Goal: Task Accomplishment & Management: Complete application form

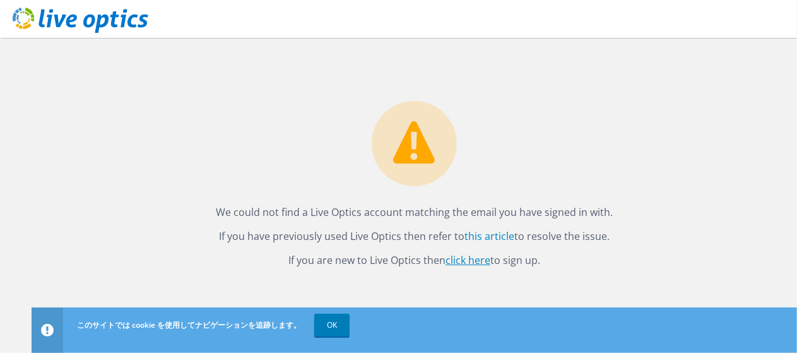
click at [481, 264] on link "click here" at bounding box center [467, 260] width 45 height 14
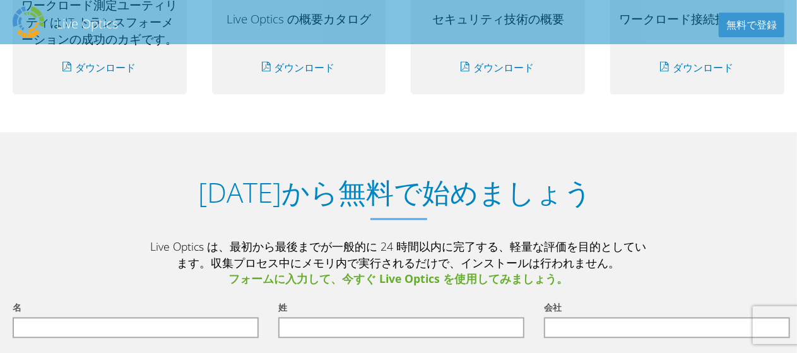
scroll to position [1388, 0]
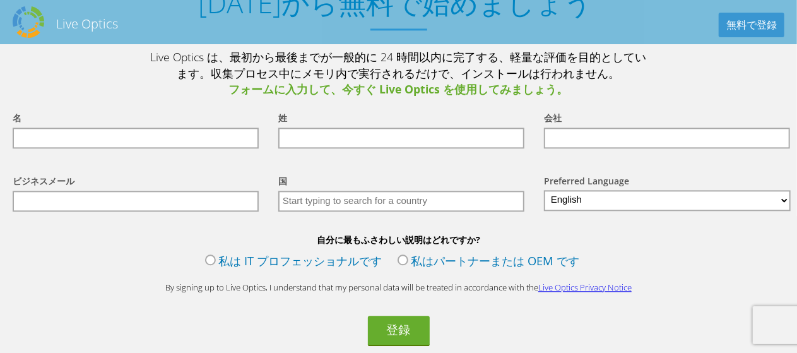
click at [153, 141] on input "text" at bounding box center [136, 137] width 246 height 21
type input "香苗"
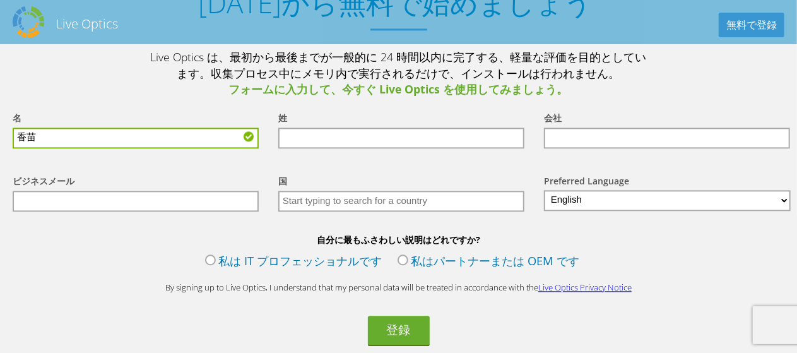
click at [447, 142] on input "text" at bounding box center [401, 137] width 246 height 21
type input "濱野"
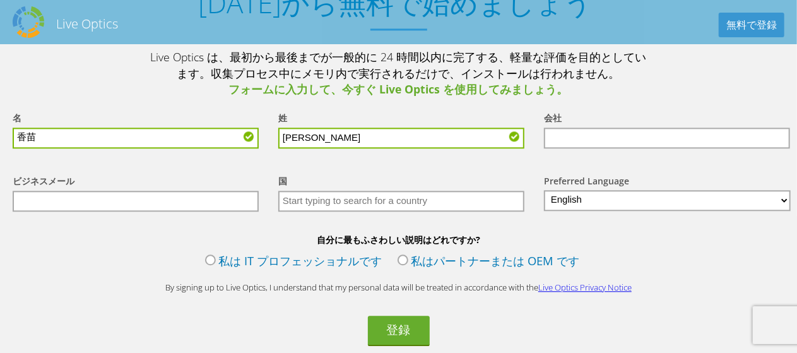
click at [572, 151] on div "会社" at bounding box center [664, 129] width 266 height 63
click at [577, 133] on input "text" at bounding box center [667, 137] width 246 height 21
type input "SB C&S"
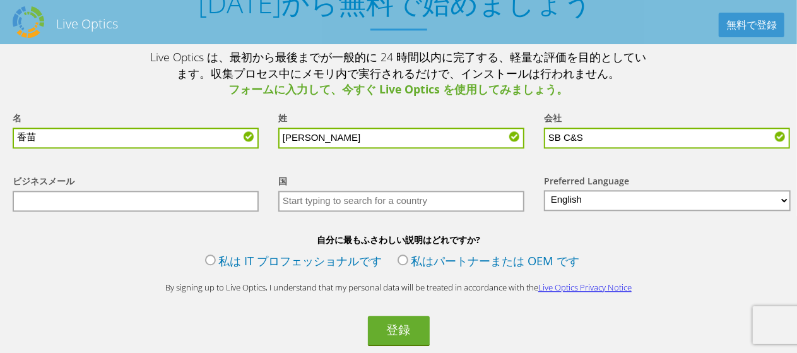
click at [191, 204] on input "text" at bounding box center [136, 201] width 246 height 21
type input "kanae.hamano01@g.softbank.co.jp"
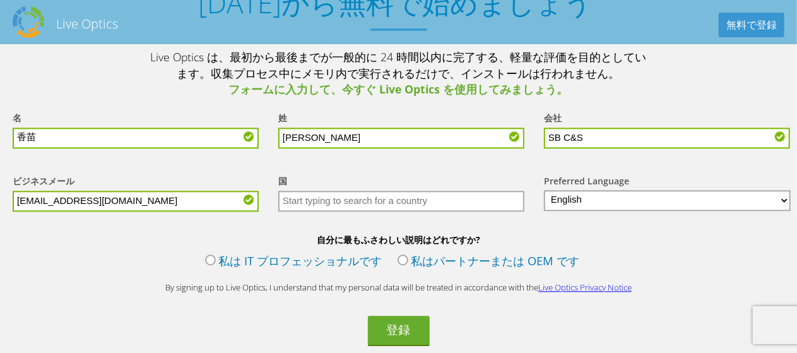
click at [365, 204] on input "text" at bounding box center [401, 201] width 246 height 21
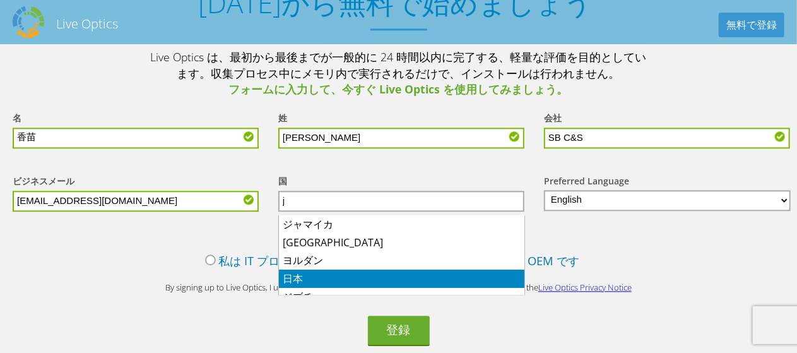
click at [330, 280] on li "日本" at bounding box center [401, 278] width 245 height 18
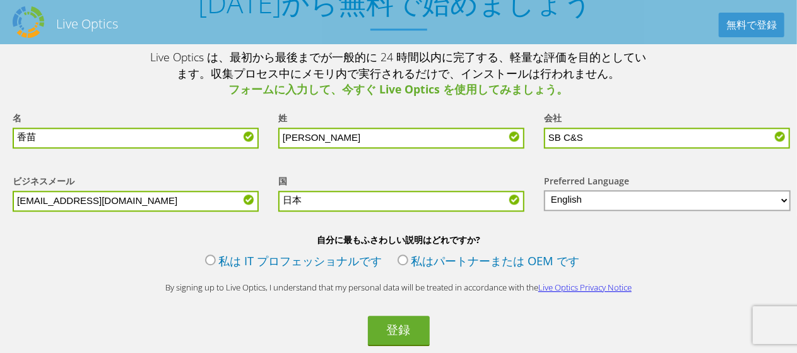
type input "日本"
click at [623, 204] on select "English Deutsch Español Français Italiano Polski Português Русский 中文 日本語 한국어" at bounding box center [667, 200] width 247 height 21
select select "ja-JP"
click at [544, 191] on select "English Deutsch Español Français Italiano Polski Português Русский 中文 日本語 한국어" at bounding box center [667, 200] width 247 height 21
click at [256, 264] on label "私は IT プロフェッショナルです" at bounding box center [293, 262] width 177 height 20
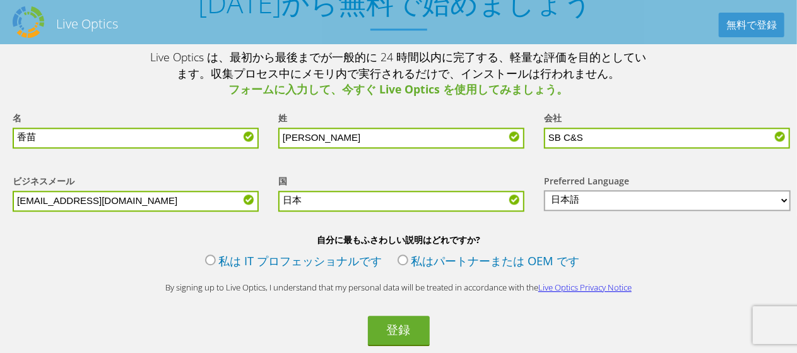
click at [0, 0] on input "私は IT プロフェッショナルです" at bounding box center [0, 0] width 0 height 0
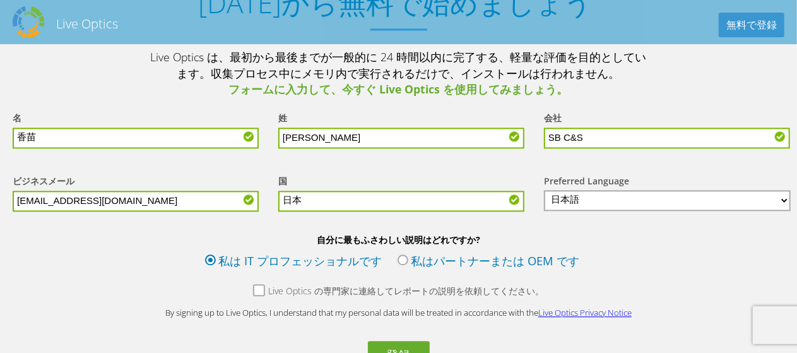
scroll to position [1451, 0]
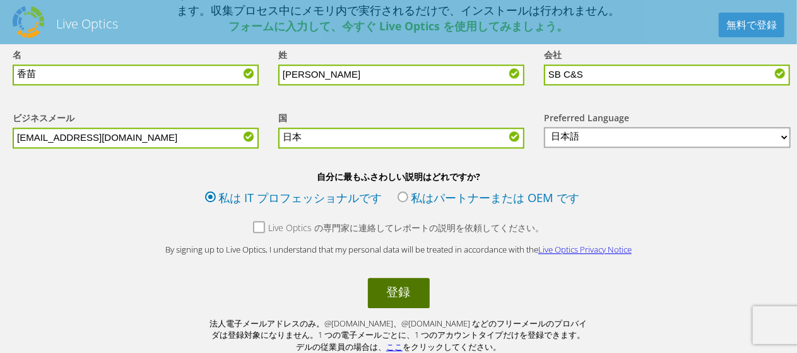
click at [413, 297] on button "登録" at bounding box center [399, 293] width 62 height 30
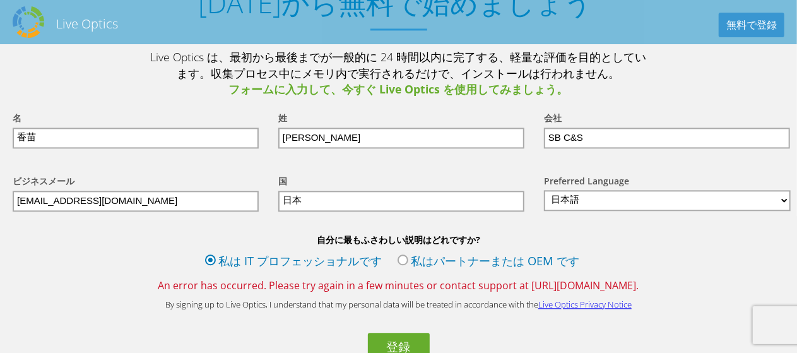
scroll to position [1451, 0]
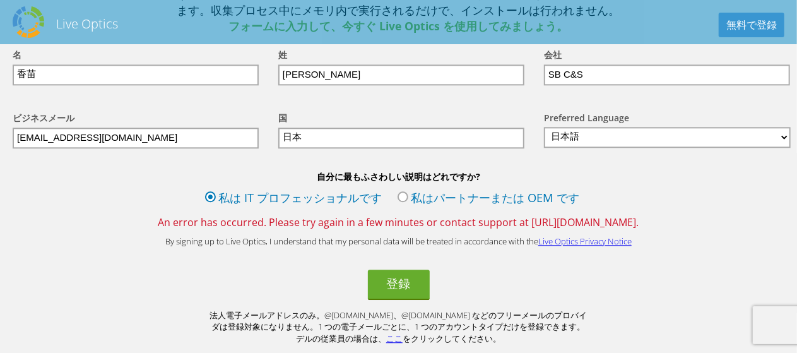
drag, startPoint x: 507, startPoint y: 228, endPoint x: 656, endPoint y: 232, distance: 149.0
click at [656, 229] on span "An error has occurred. Please try again in a few minutes or contact support at …" at bounding box center [398, 222] width 797 height 14
copy span "https://support.liveoptics.com/."
click at [655, 233] on form "名 香苗 姓 濱野 会社 SB C&S ビジネスメール kanae.hamano01@g.softbank.co.jp 国 選択 アンドラ公国 アラブ首長国連邦" at bounding box center [398, 190] width 797 height 310
drag, startPoint x: 654, startPoint y: 224, endPoint x: 511, endPoint y: 229, distance: 142.7
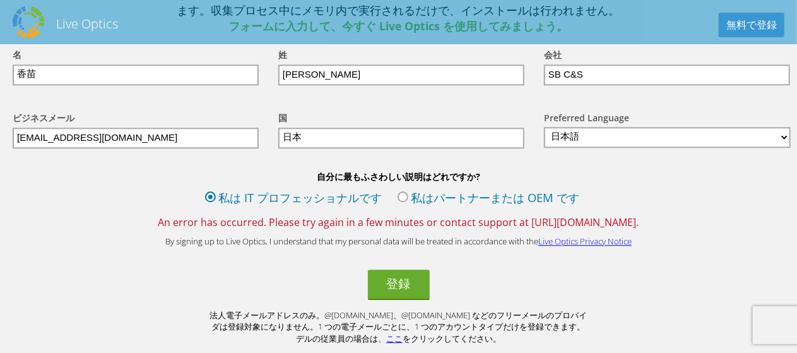
click at [511, 229] on span "An error has occurred. Please try again in a few minutes or contact support at …" at bounding box center [398, 222] width 797 height 14
copy span "https://support.liveoptics.com/"
click at [716, 214] on div "自分に最もふさわしい説明はどれですか? 私は IT プロフェッショナルです 私はパートナーまたは OEM です An error has occurred. …" at bounding box center [398, 199] width 797 height 59
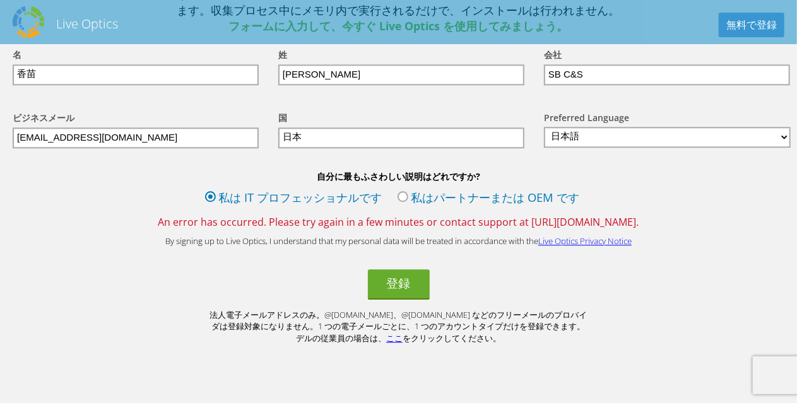
click at [333, 352] on div "今日から無料で始めましょう Live Optics は、最初から最後までが一般的に 24 時間以内に完了する、軽量な評価を目的としています。収集プロセス中にメ…" at bounding box center [398, 131] width 797 height 505
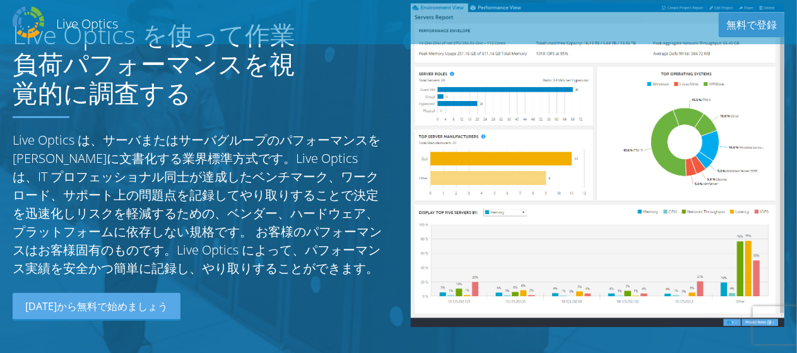
scroll to position [0, 0]
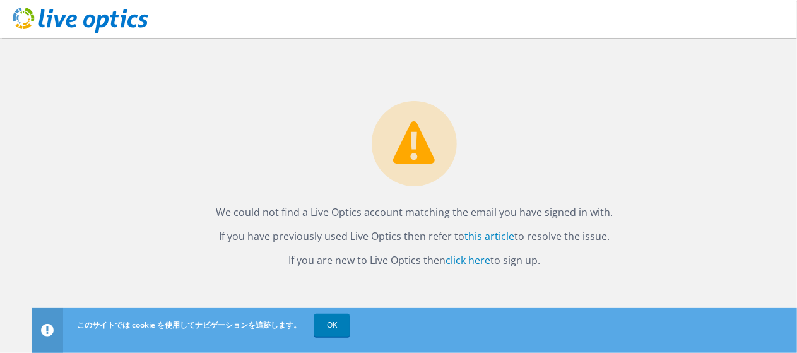
click at [567, 143] on div "We could not find a Live Optics account matching the email you have signed in w…" at bounding box center [414, 153] width 765 height 231
